Goal: Task Accomplishment & Management: Manage account settings

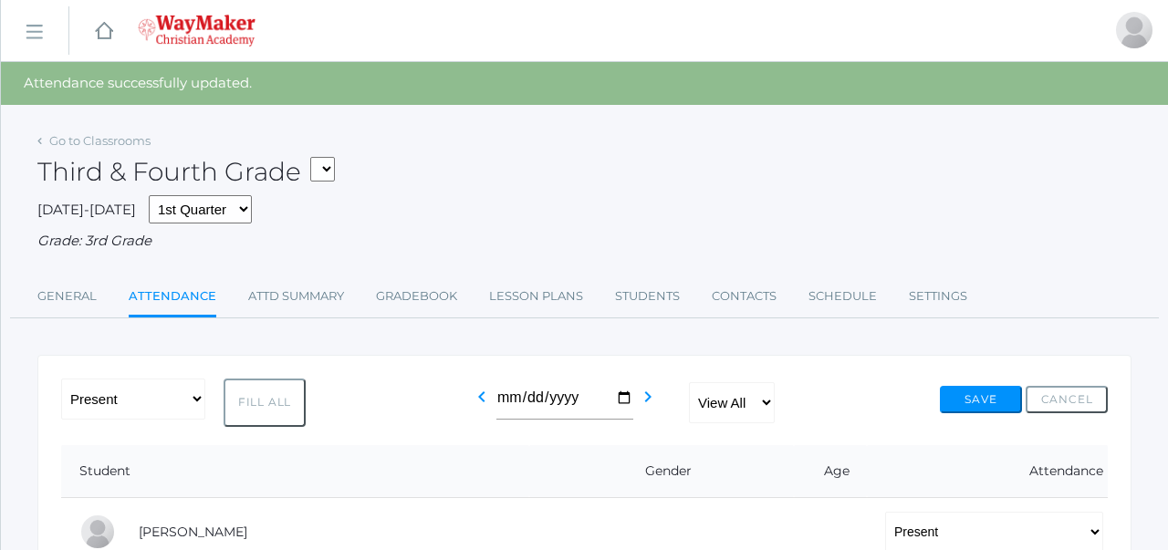
click at [334, 162] on select "03ELEM - Language Arts 3/4 03ELEM - History 3/4 03ELEM - Science 3/4 03ELEM - M…" at bounding box center [322, 169] width 25 height 25
select select "2575"
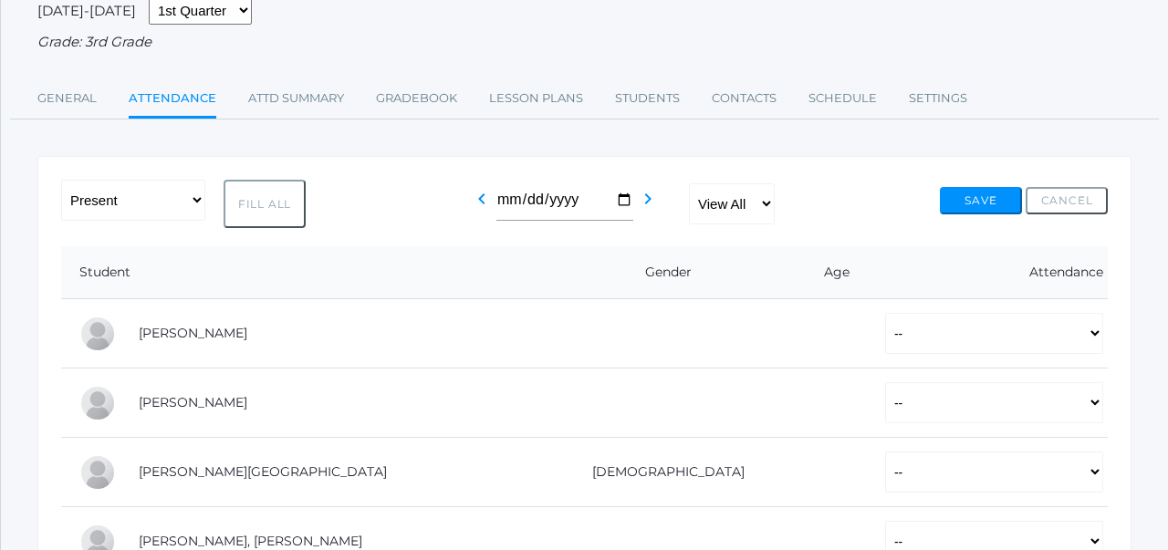
scroll to position [162, 0]
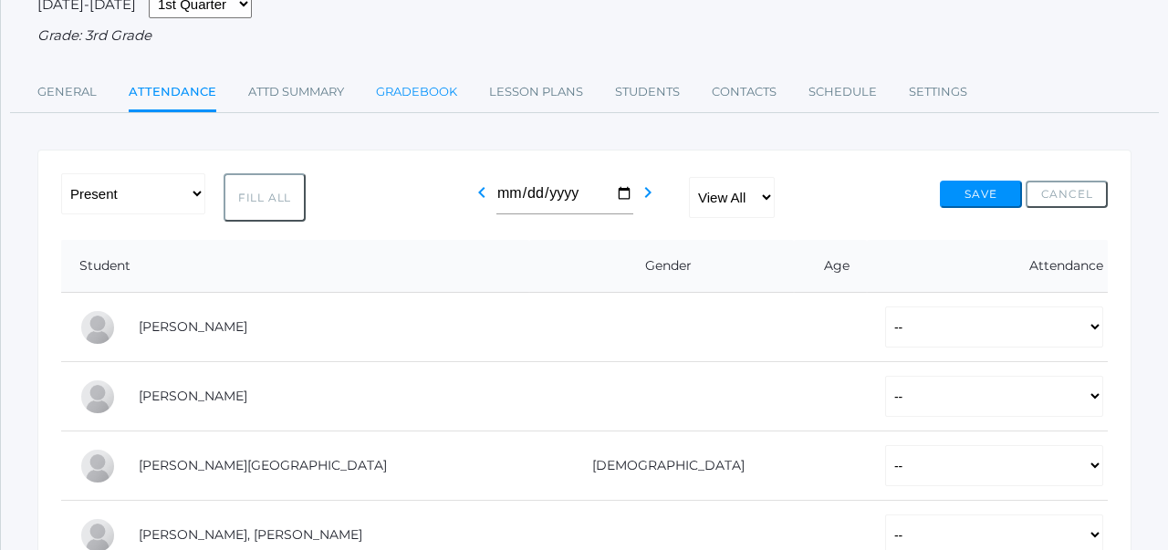
click at [441, 88] on link "Gradebook" at bounding box center [416, 92] width 81 height 36
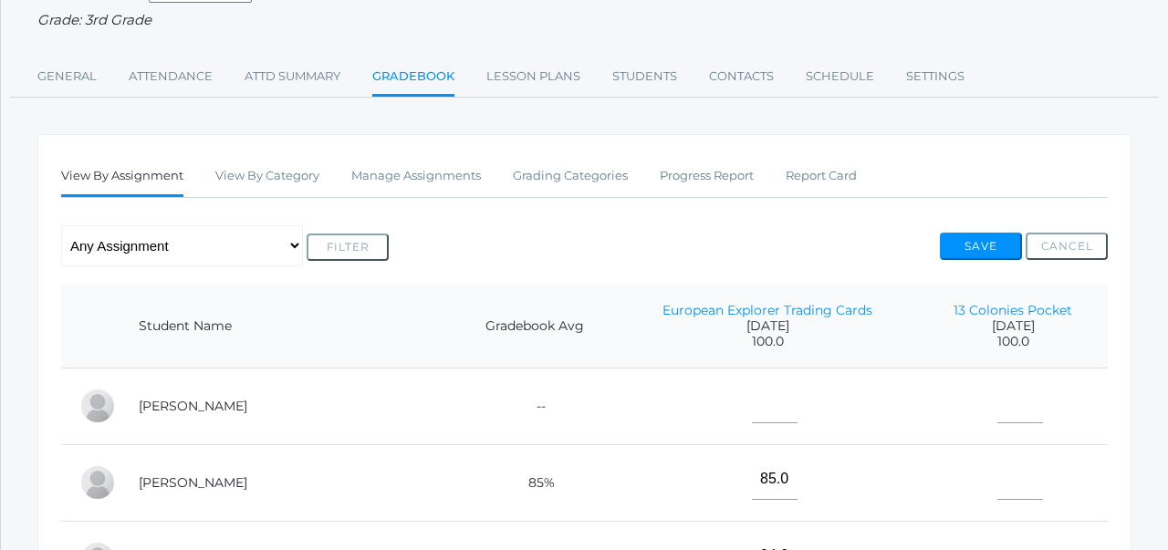
scroll to position [179, 0]
click at [451, 161] on link "Manage Assignments" at bounding box center [416, 175] width 130 height 36
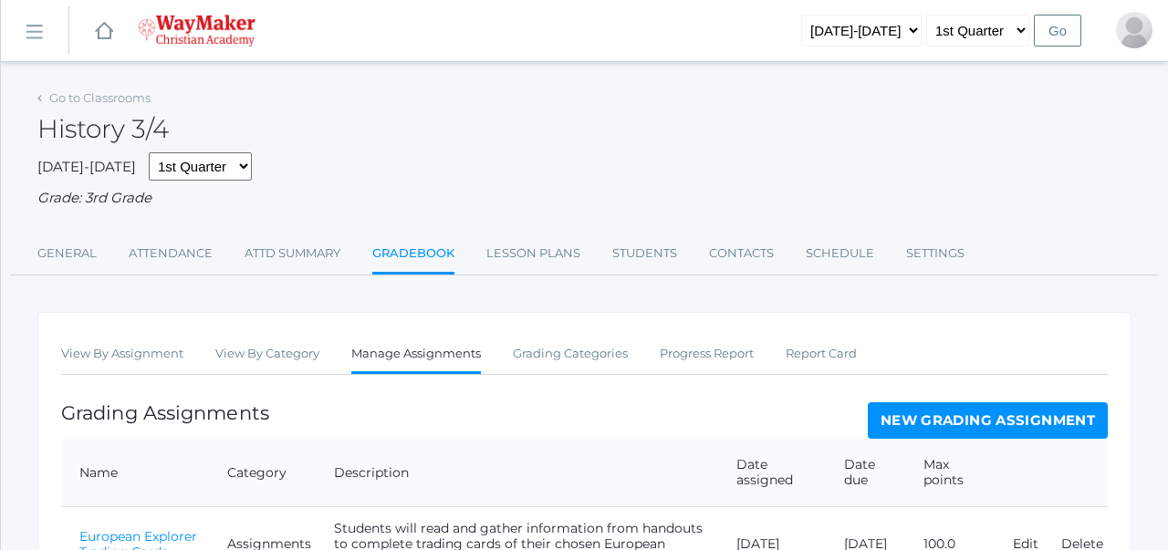
click at [943, 417] on link "New Grading Assignment" at bounding box center [987, 420] width 240 height 36
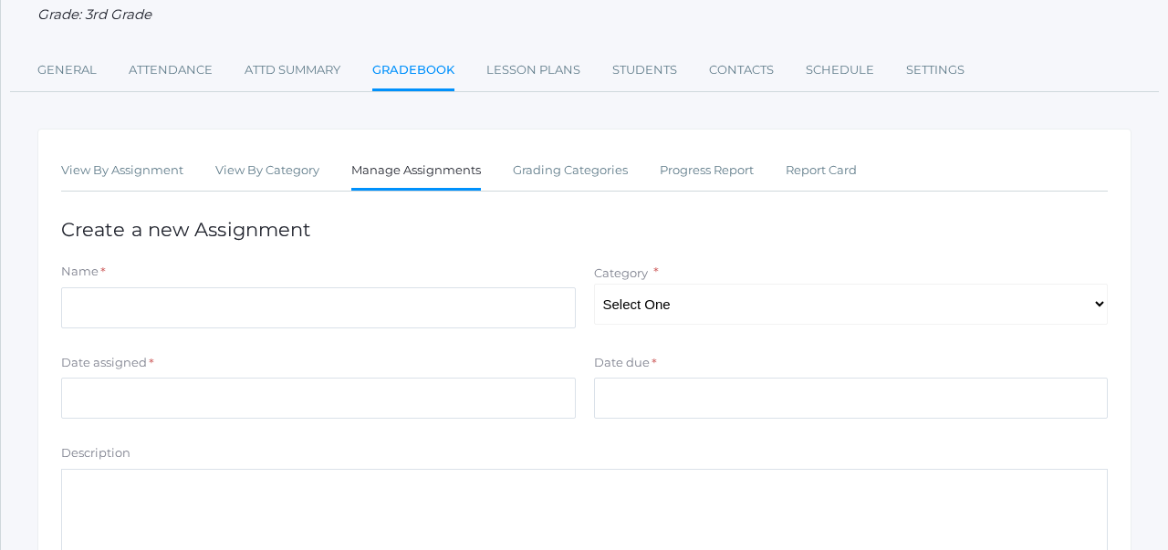
scroll to position [182, 0]
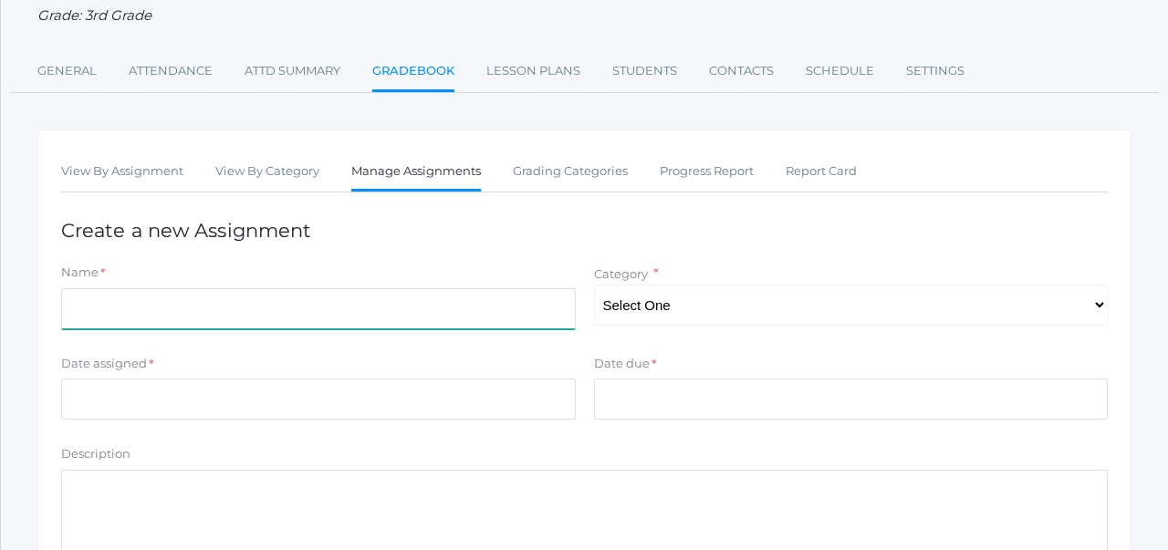
click at [308, 303] on input "Name" at bounding box center [318, 308] width 514 height 41
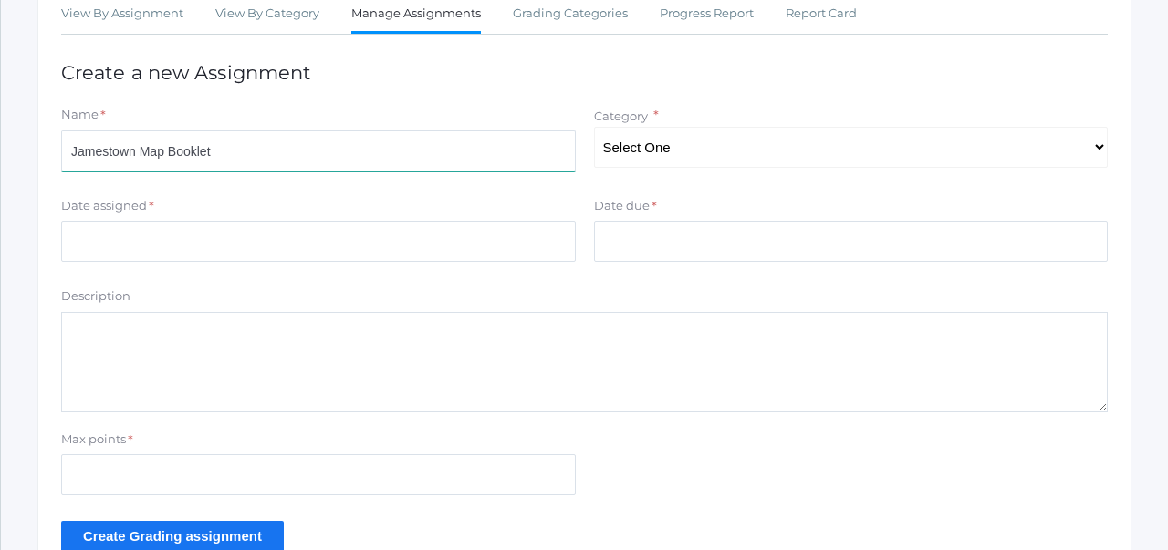
scroll to position [366, 0]
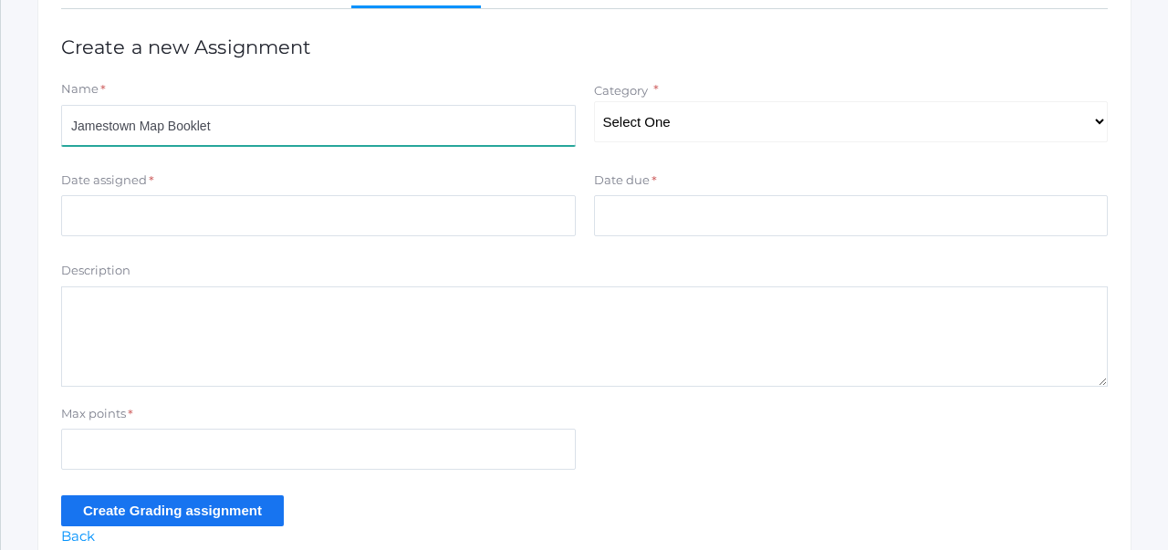
type input "Jamestown Map Booklet"
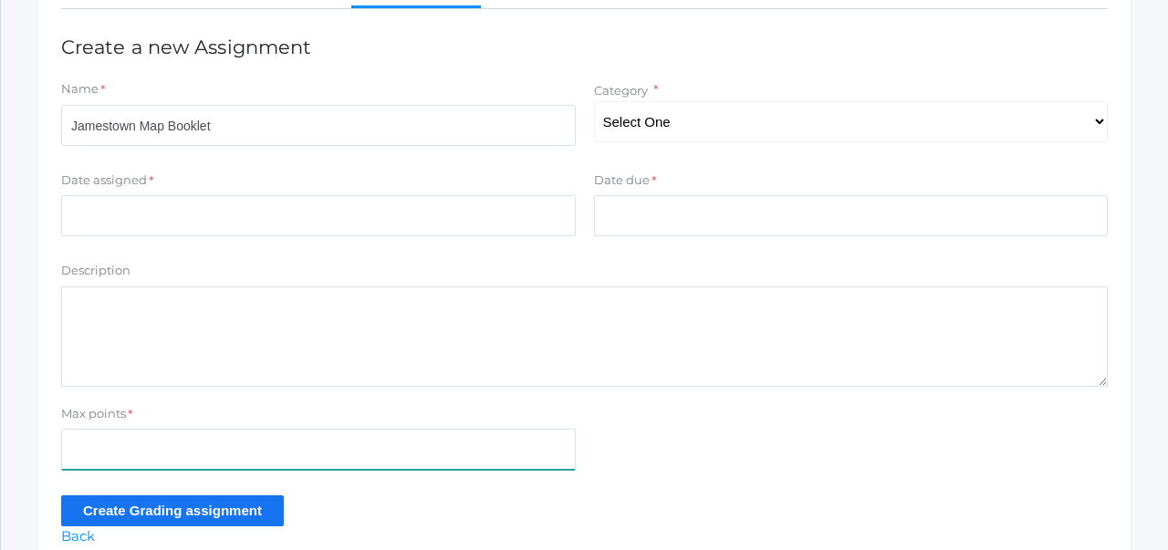
click at [240, 460] on input "Max points" at bounding box center [318, 449] width 514 height 41
type input "100"
click at [680, 123] on select "Select One Participation/Practice Assignments Summative Assessments" at bounding box center [851, 121] width 514 height 41
select select "1194"
click at [212, 512] on input "Create Grading assignment" at bounding box center [172, 510] width 223 height 30
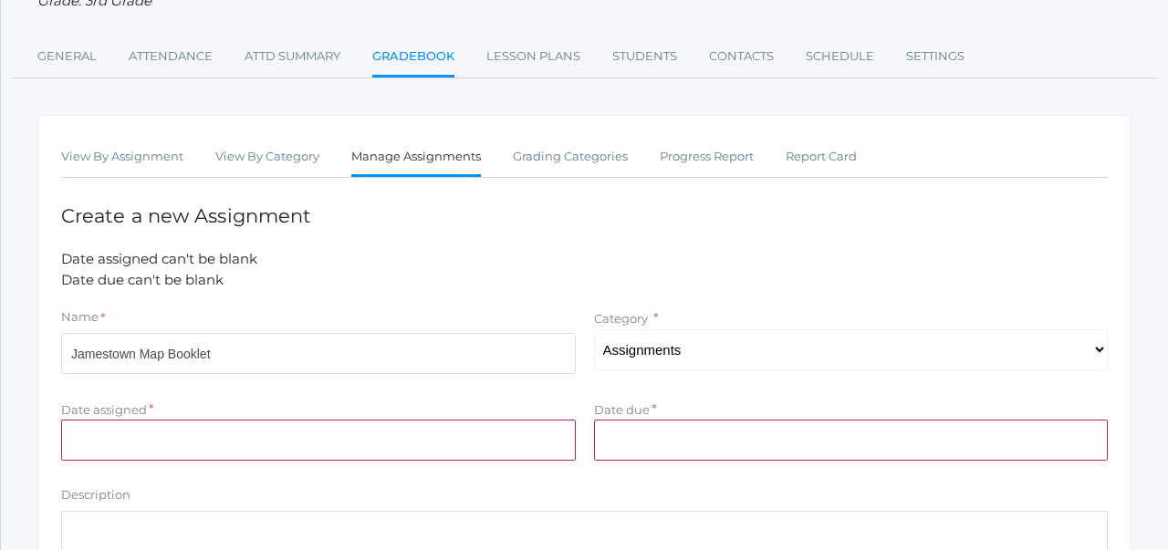
scroll to position [212, 0]
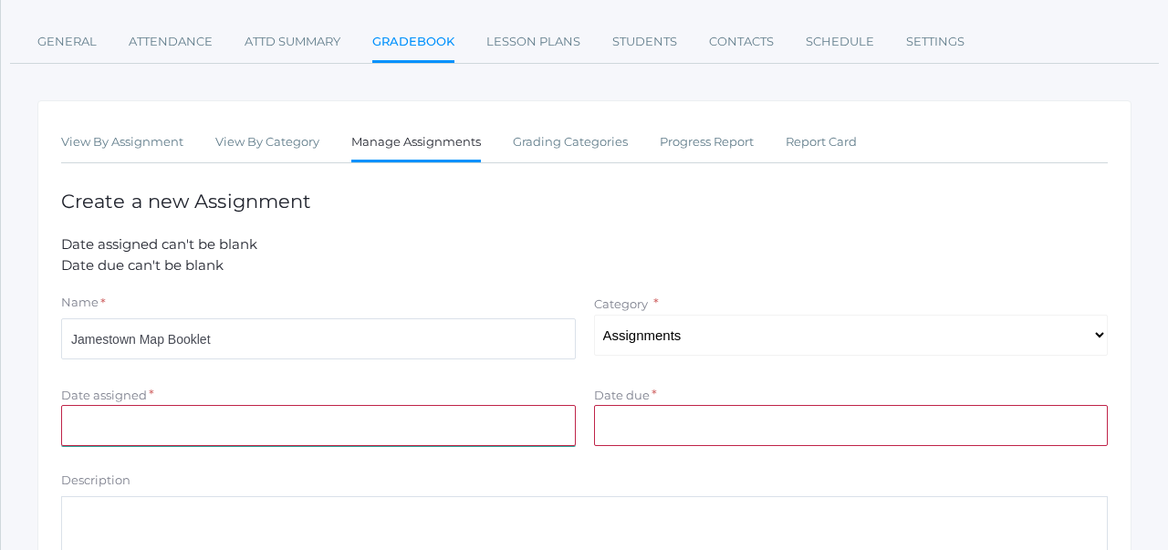
click at [380, 430] on input "Date assigned" at bounding box center [318, 425] width 514 height 41
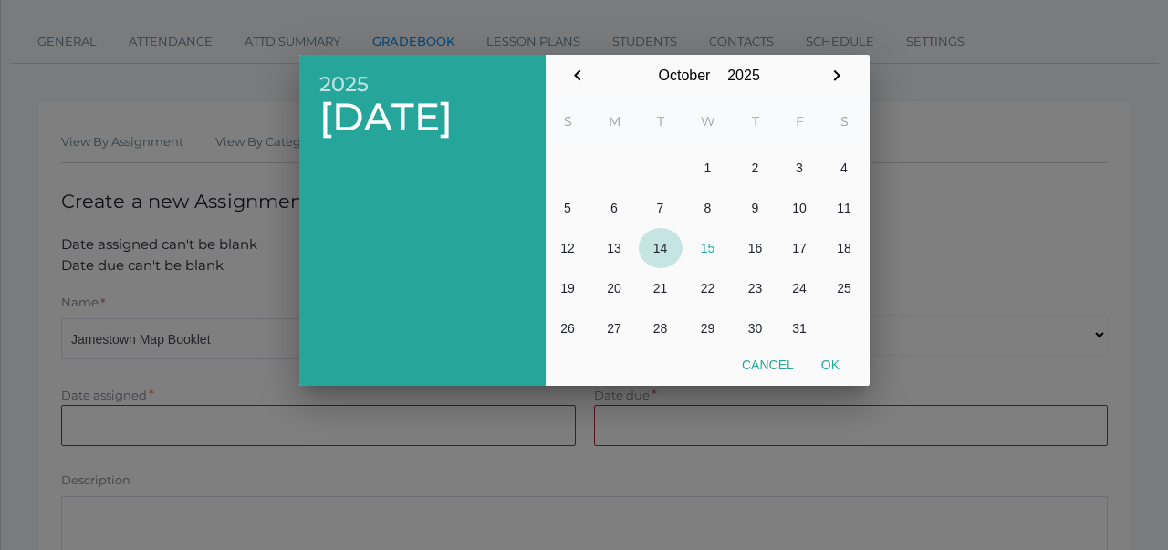
click at [661, 245] on button "14" at bounding box center [660, 248] width 44 height 40
click at [666, 245] on button "14" at bounding box center [660, 248] width 44 height 40
click at [831, 361] on button "Ok" at bounding box center [830, 364] width 46 height 33
type input "[DATE]"
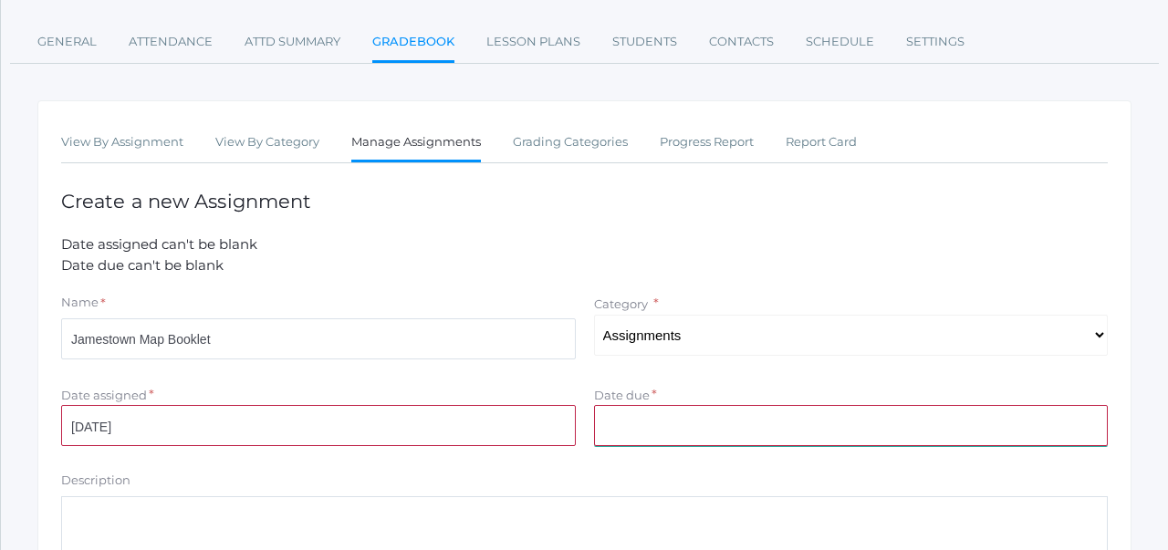
click at [720, 431] on input "Date due" at bounding box center [851, 425] width 514 height 41
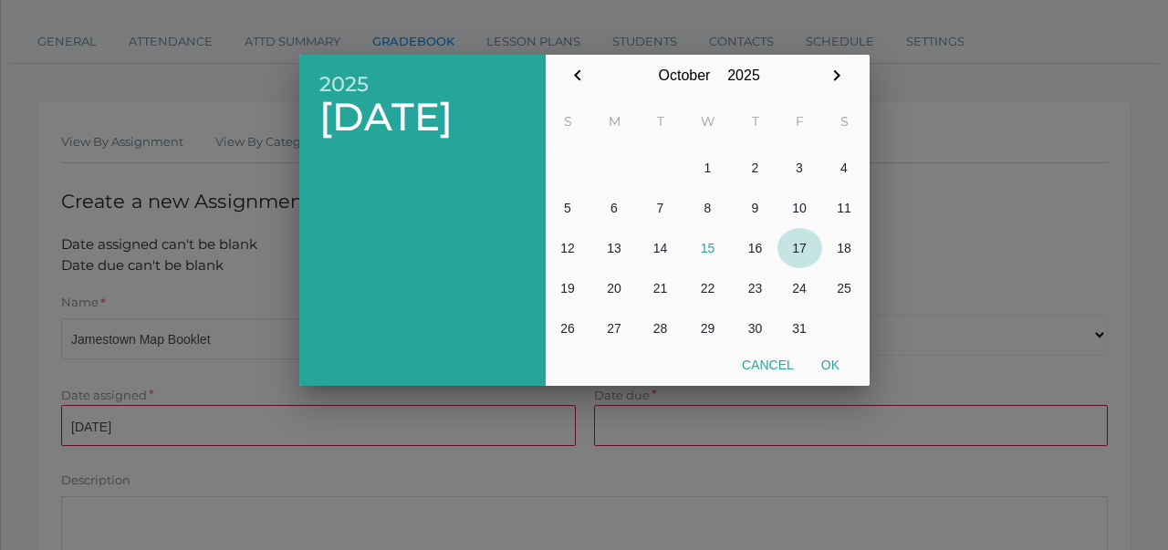
click at [793, 243] on button "17" at bounding box center [799, 248] width 45 height 40
click at [824, 361] on button "Ok" at bounding box center [830, 364] width 46 height 33
type input "[DATE]"
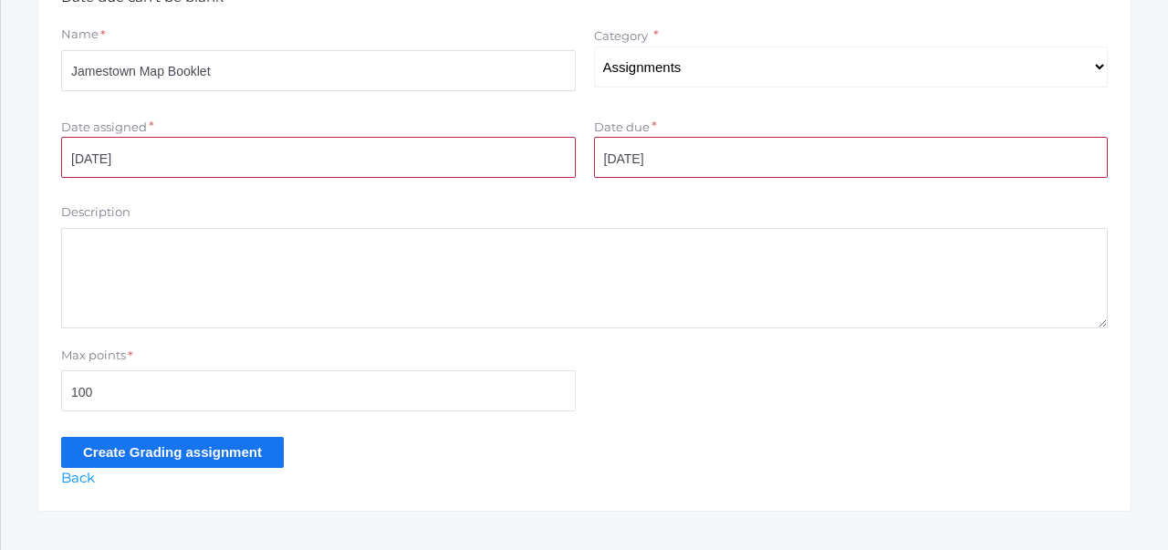
scroll to position [500, 0]
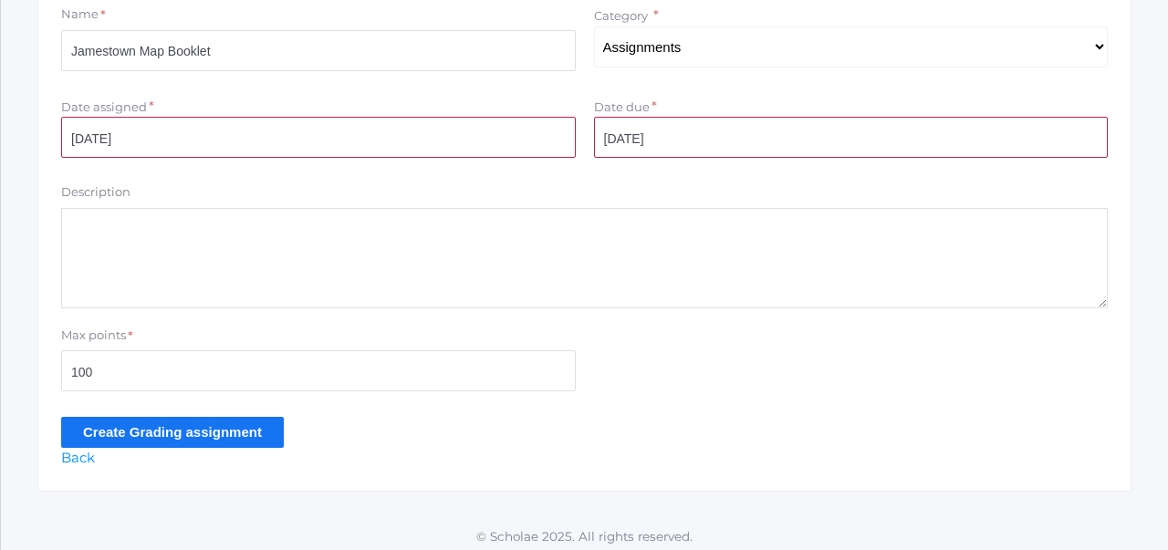
click at [211, 430] on input "Create Grading assignment" at bounding box center [172, 432] width 223 height 30
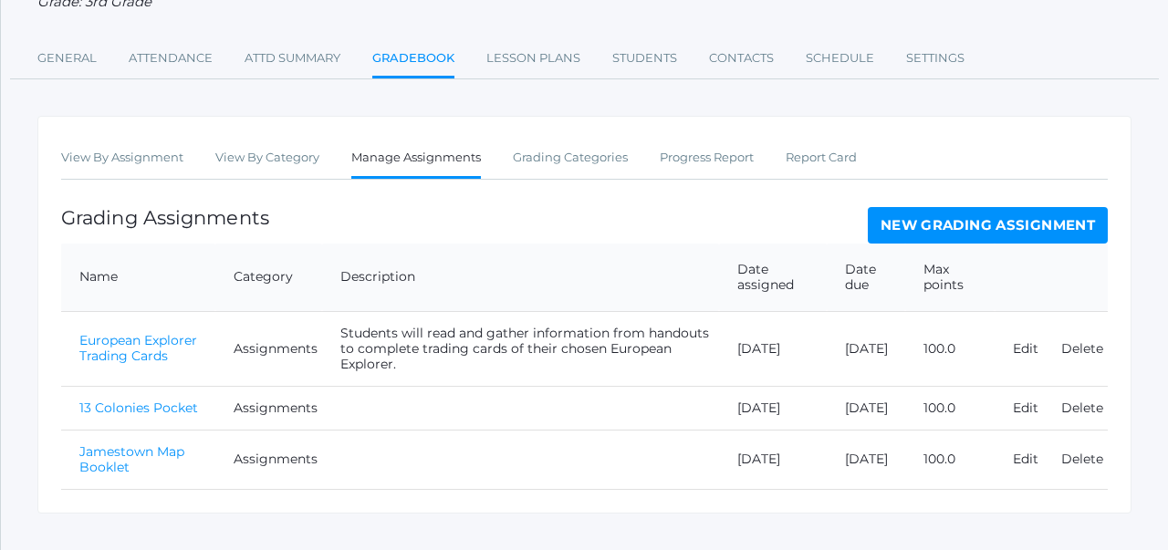
scroll to position [249, 0]
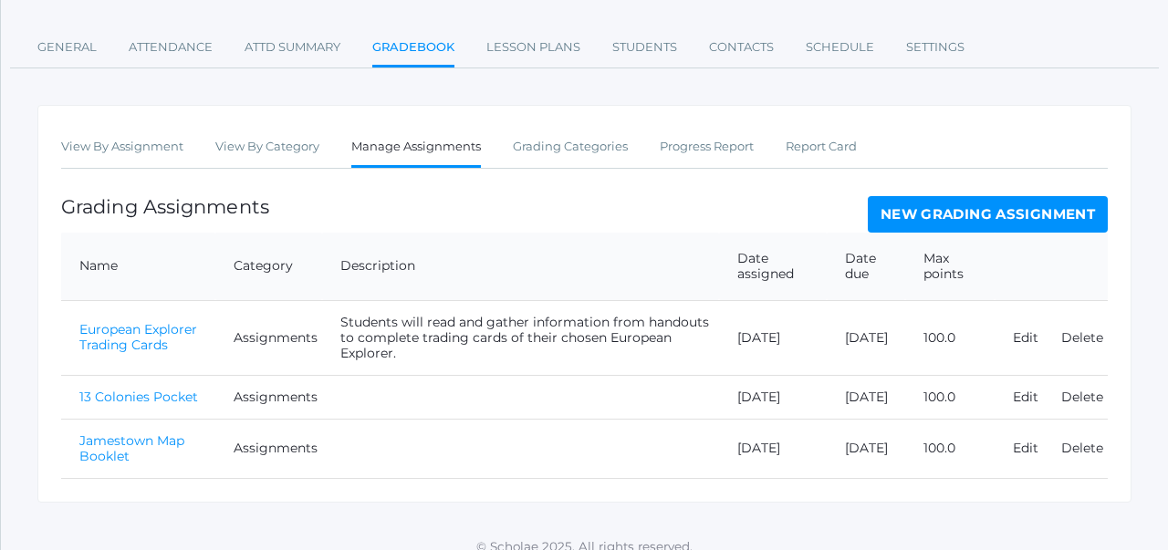
click at [941, 220] on link "New Grading Assignment" at bounding box center [987, 214] width 240 height 36
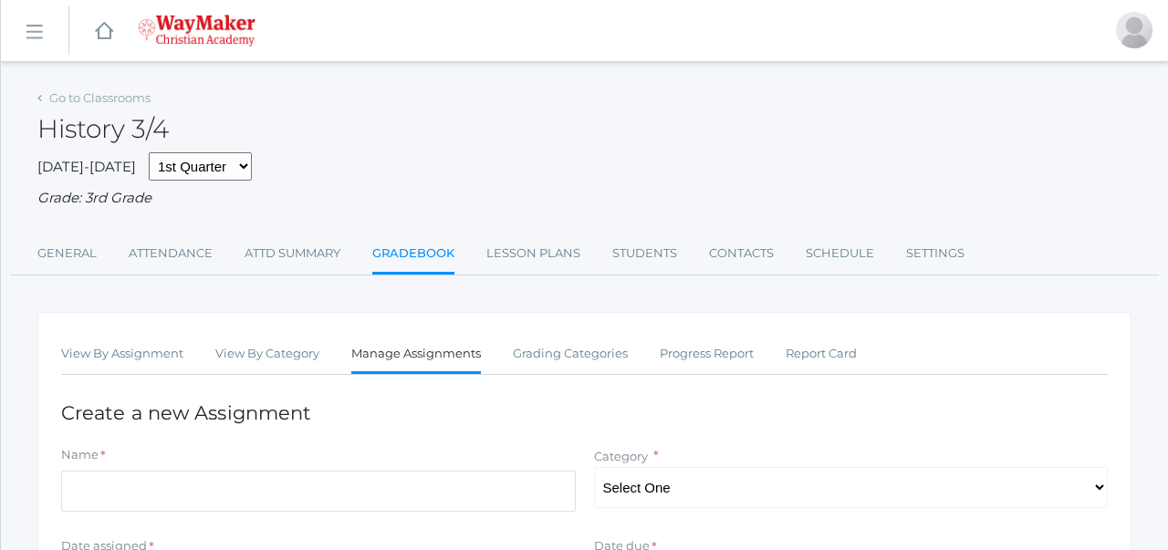
scroll to position [188, 0]
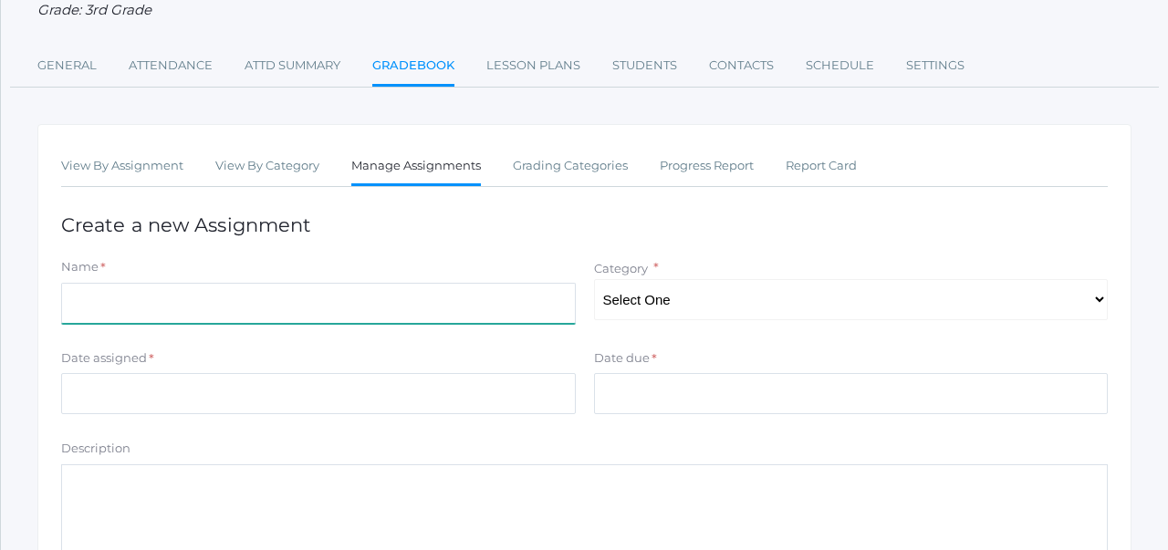
click at [414, 296] on input "Name" at bounding box center [318, 303] width 514 height 41
type input "Mayflower Cutaway"
click at [617, 285] on select "Select One Participation/Practice Assignments Summative Assessments" at bounding box center [851, 299] width 514 height 41
select select "1194"
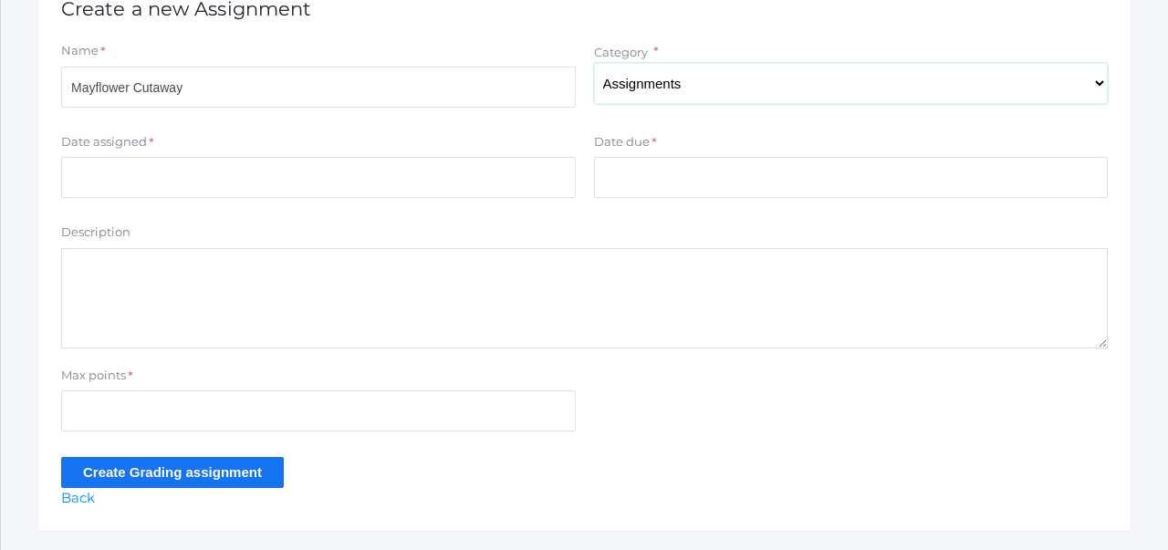
scroll to position [452, 0]
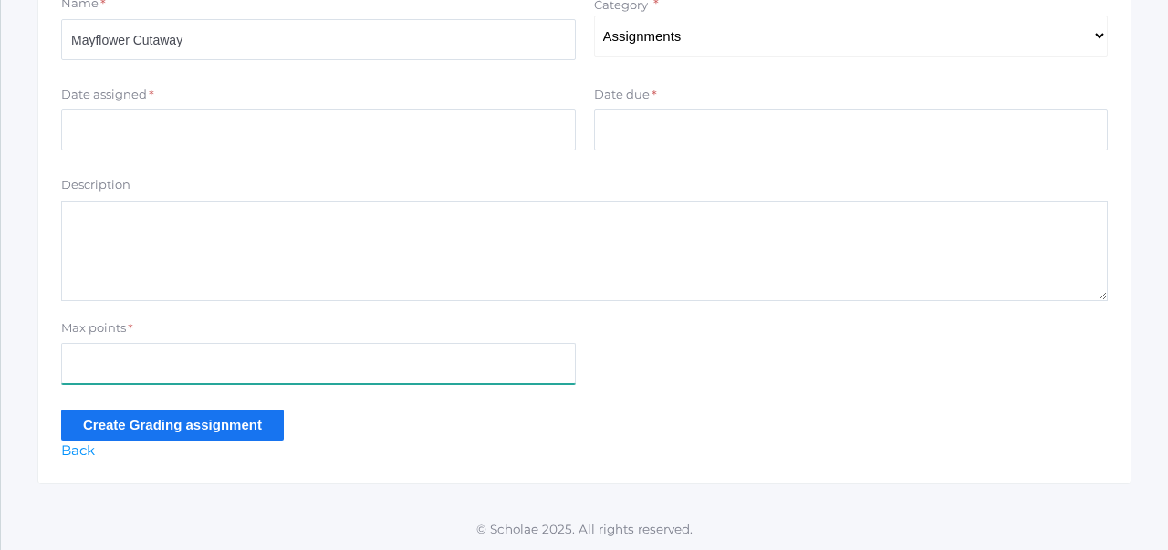
click at [179, 357] on input "Max points" at bounding box center [318, 363] width 514 height 41
type input "100"
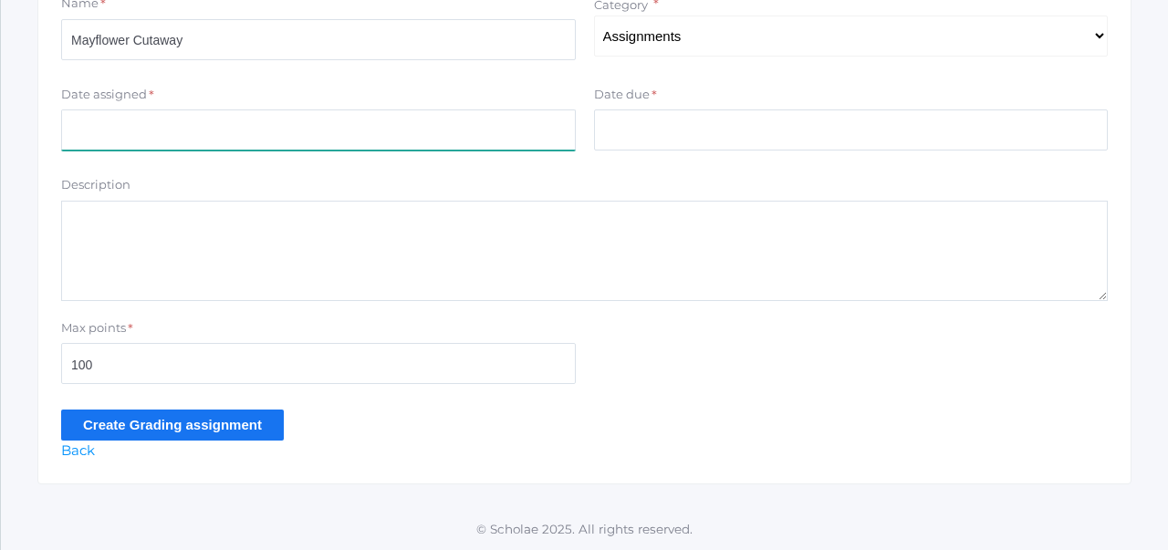
click at [260, 132] on input "Date assigned" at bounding box center [318, 129] width 514 height 41
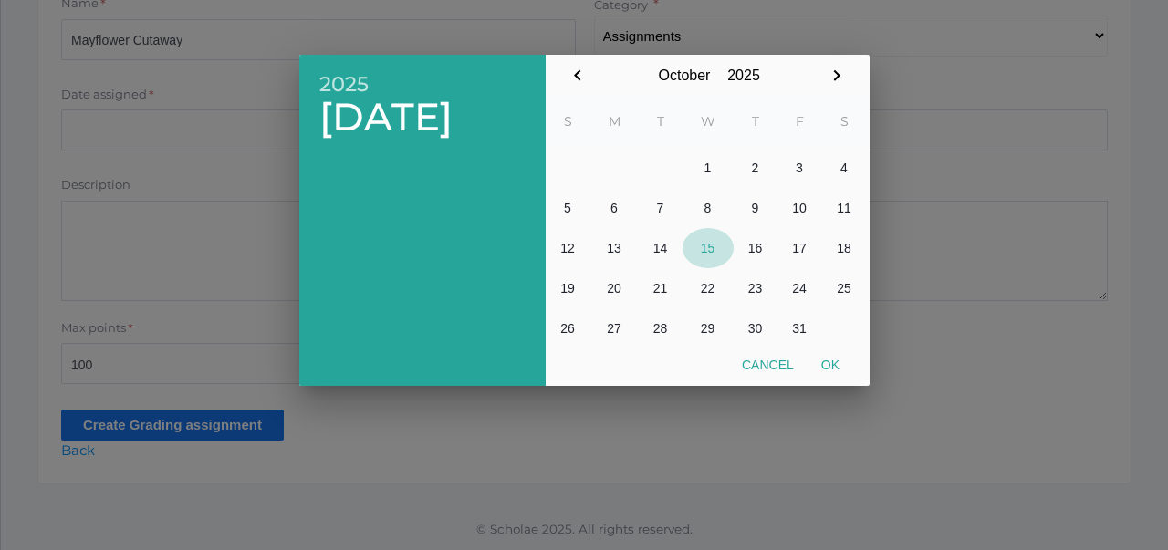
click at [706, 248] on button "15" at bounding box center [707, 248] width 51 height 40
click at [837, 365] on button "Ok" at bounding box center [830, 364] width 46 height 33
type input "[DATE]"
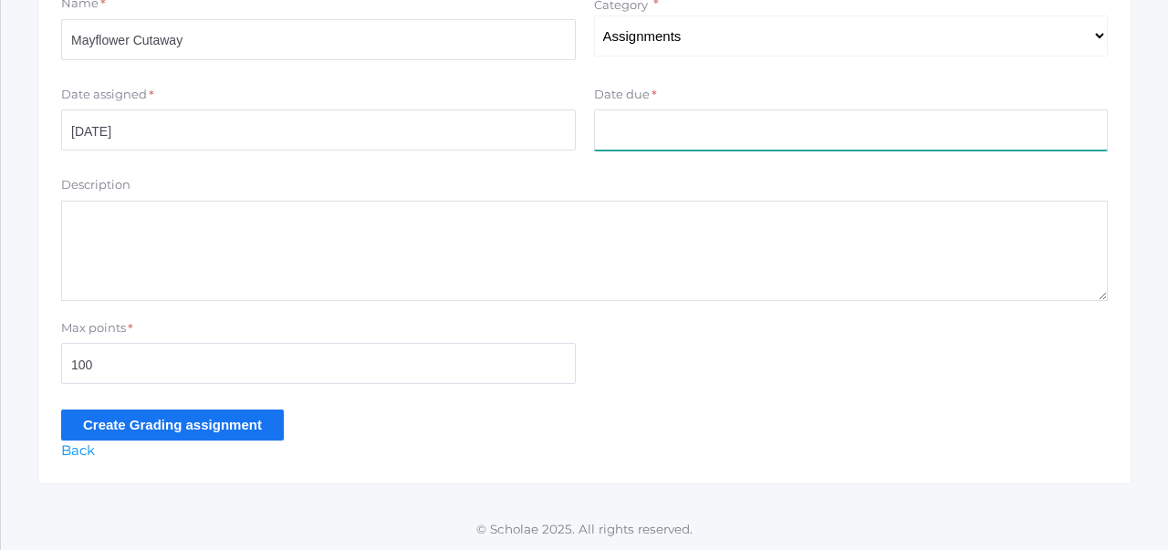
click at [704, 128] on input "Date due" at bounding box center [851, 129] width 514 height 41
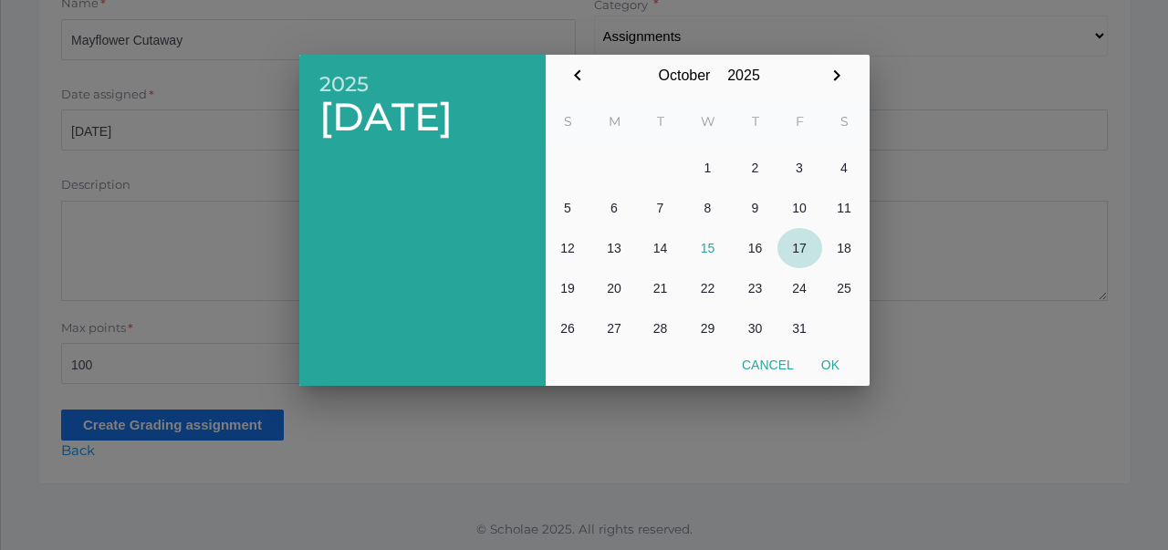
click at [801, 240] on button "17" at bounding box center [799, 248] width 45 height 40
click at [836, 363] on button "Ok" at bounding box center [830, 364] width 46 height 33
type input "[DATE]"
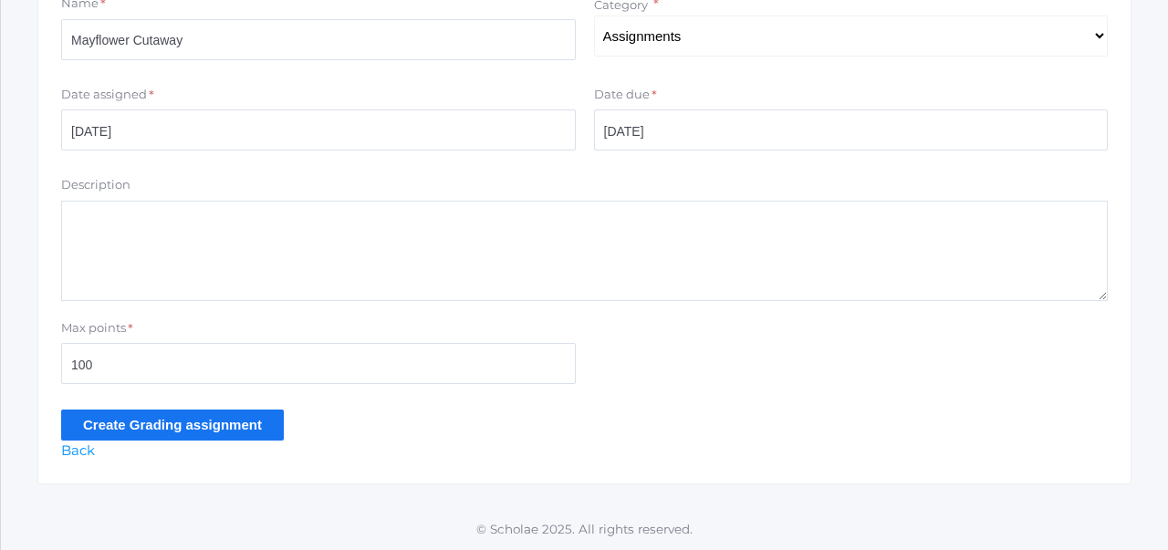
click at [259, 424] on input "Create Grading assignment" at bounding box center [172, 425] width 223 height 30
